Goal: Information Seeking & Learning: Learn about a topic

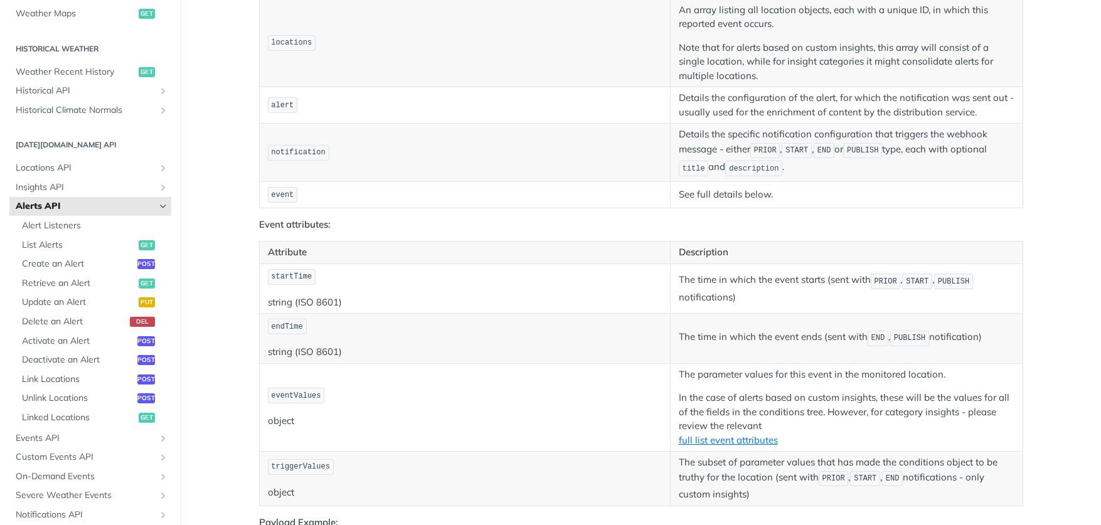
scroll to position [1316, 0]
click at [44, 432] on span "Events API" at bounding box center [85, 438] width 139 height 13
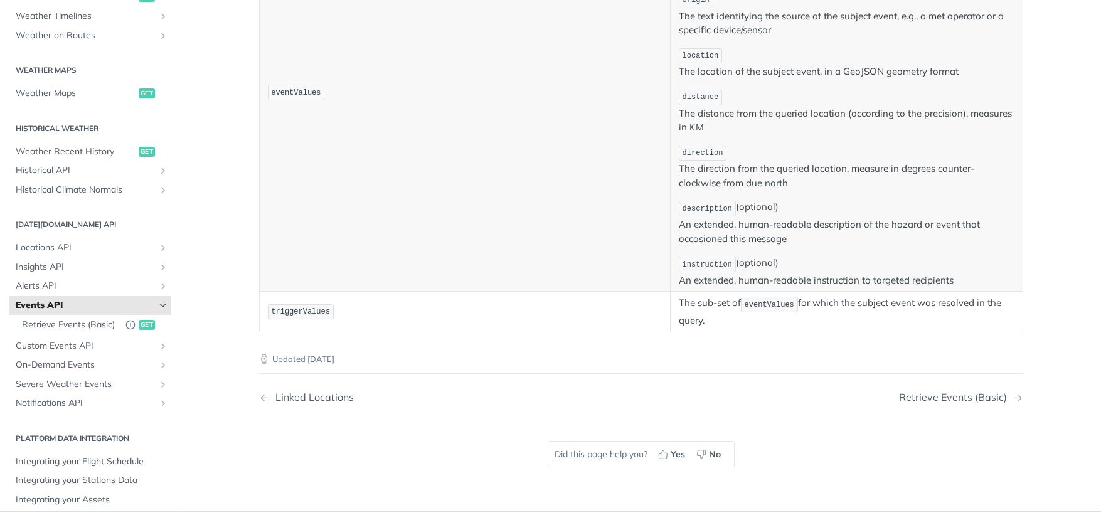
scroll to position [620, 0]
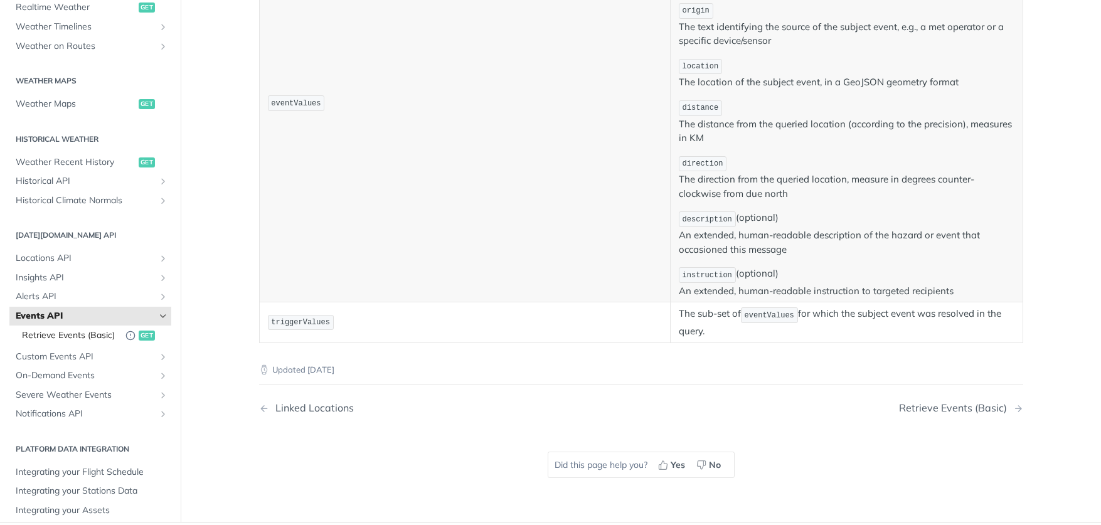
click at [110, 329] on span "Retrieve Events (Basic)" at bounding box center [70, 335] width 97 height 13
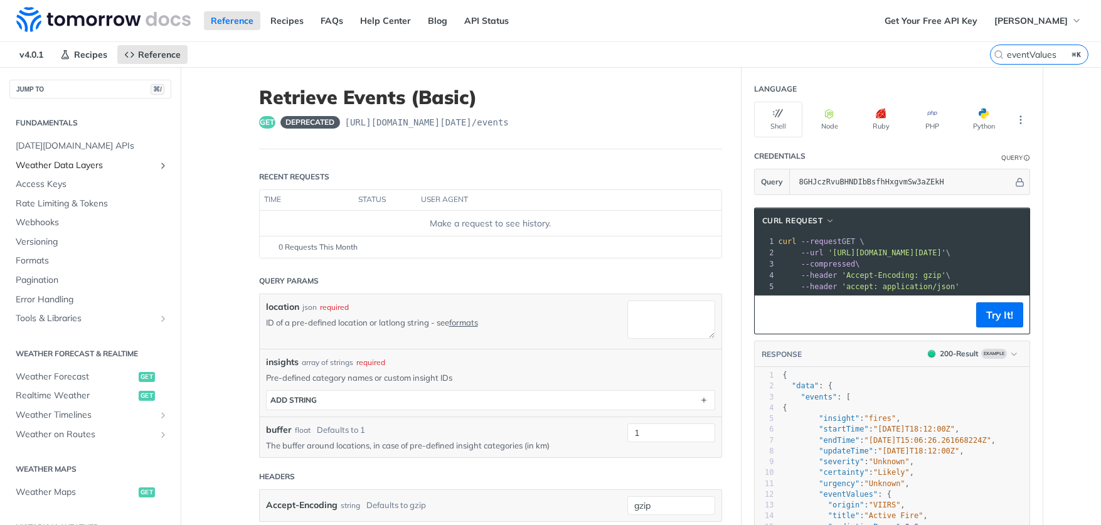
click at [131, 163] on span "Weather Data Layers" at bounding box center [85, 165] width 139 height 13
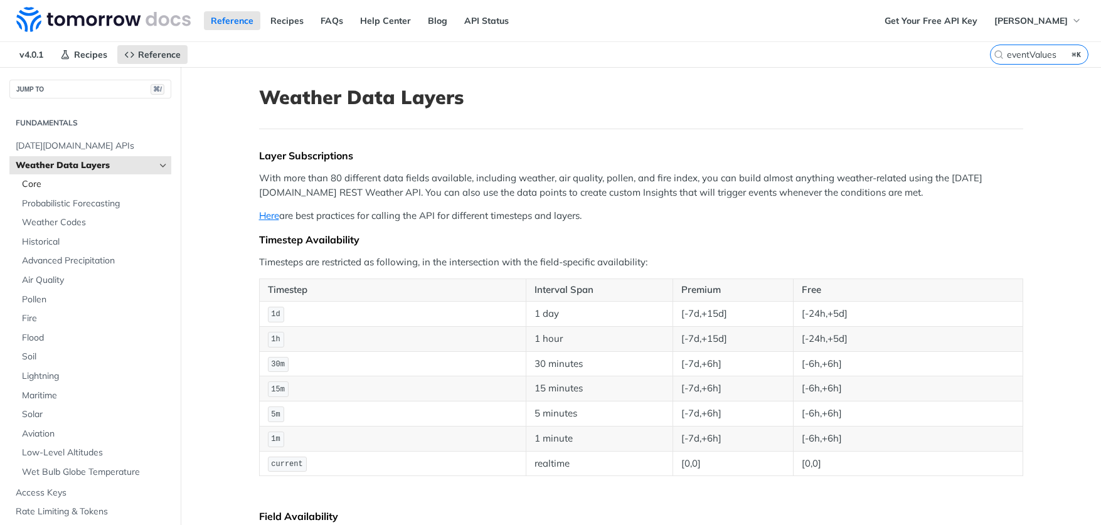
click at [23, 183] on span "Core" at bounding box center [95, 184] width 146 height 13
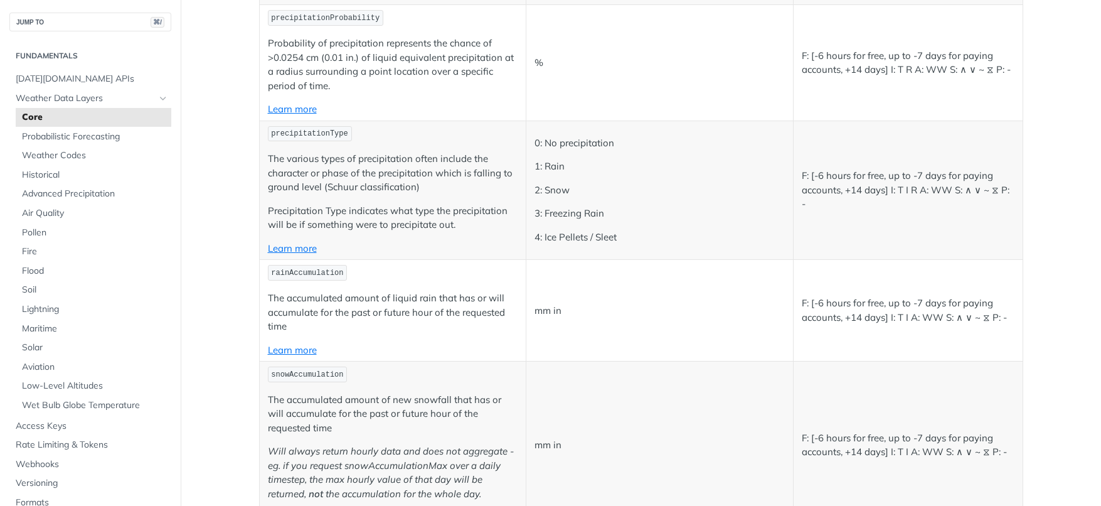
scroll to position [2127, 0]
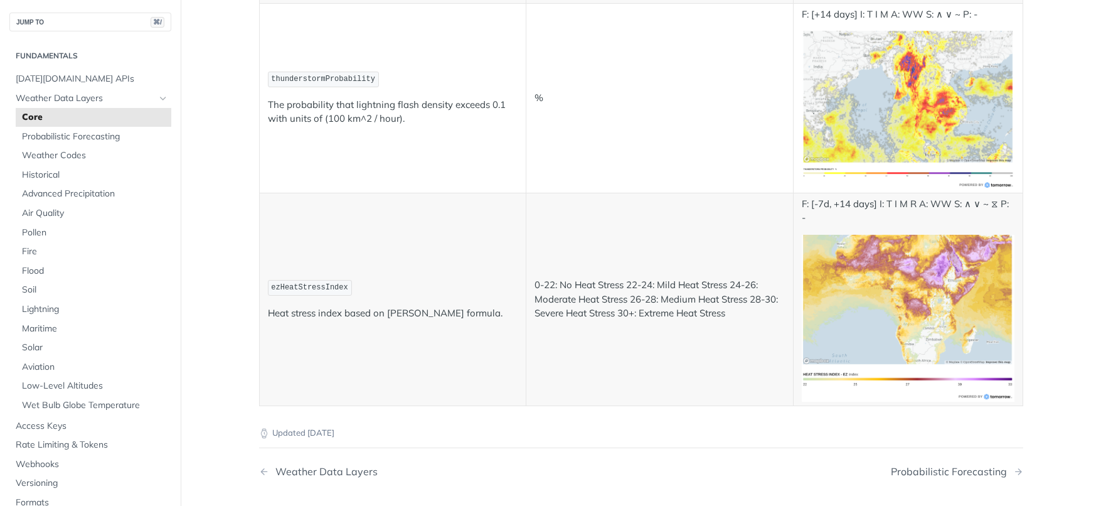
scroll to position [4538, 0]
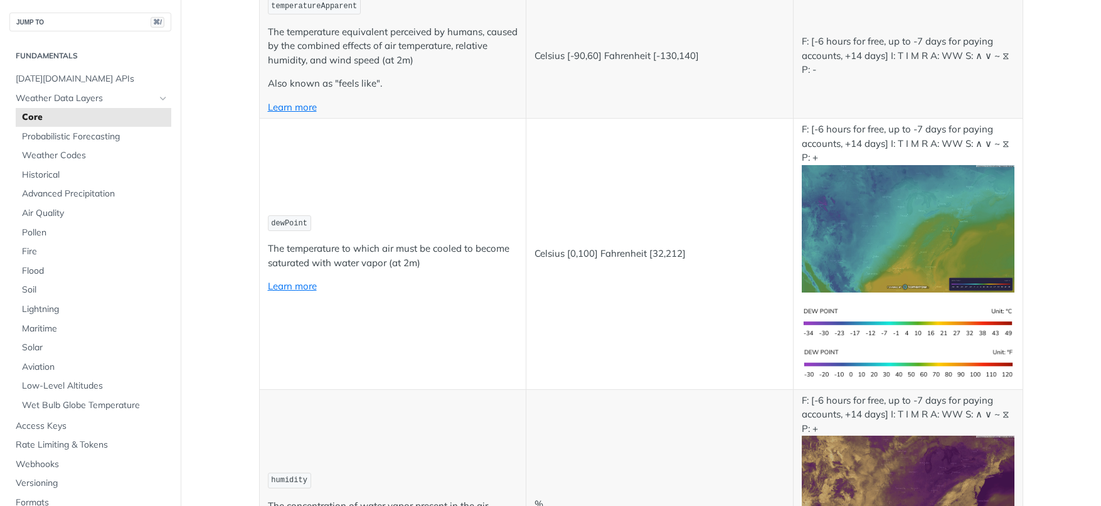
scroll to position [991, 0]
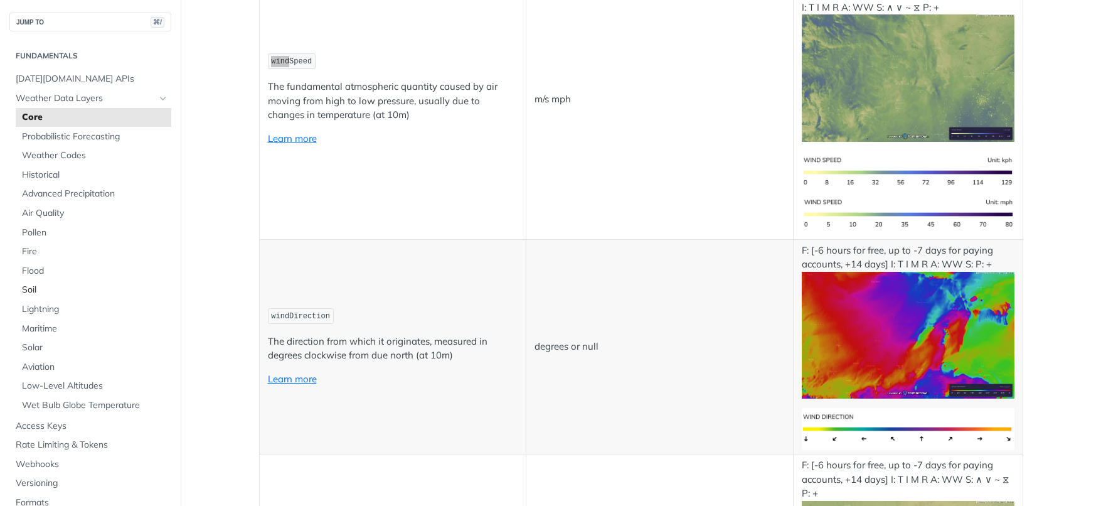
click at [98, 286] on span "Soil" at bounding box center [95, 290] width 146 height 13
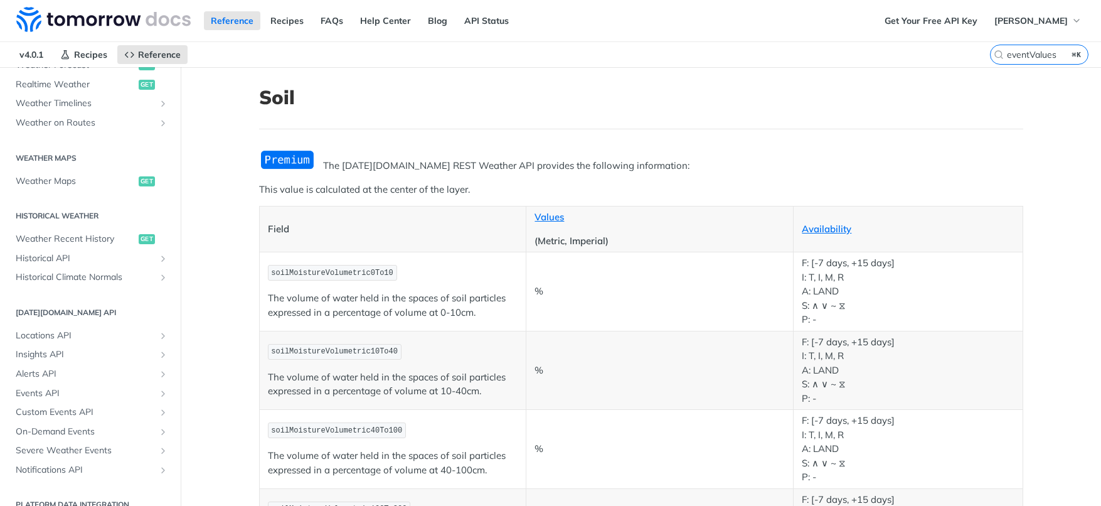
scroll to position [619, 0]
click at [45, 349] on span "Insights API" at bounding box center [85, 355] width 139 height 13
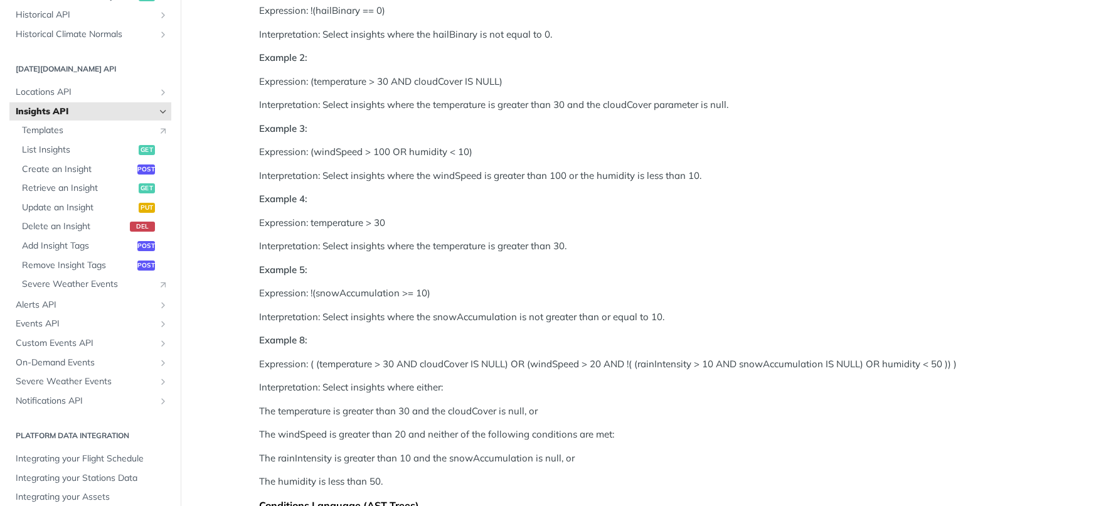
scroll to position [849, 0]
